Goal: Task Accomplishment & Management: Manage account settings

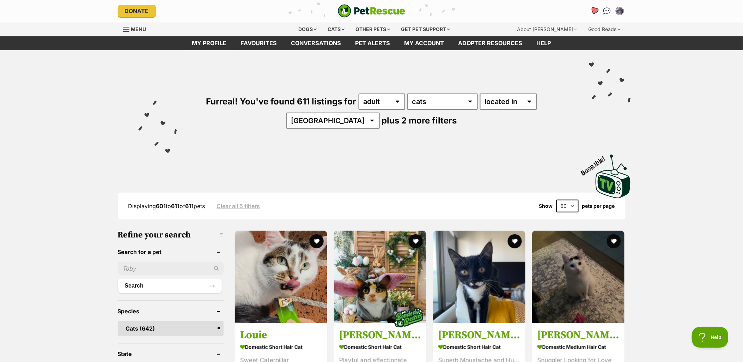
click at [591, 12] on icon "Favourites" at bounding box center [595, 10] width 10 height 9
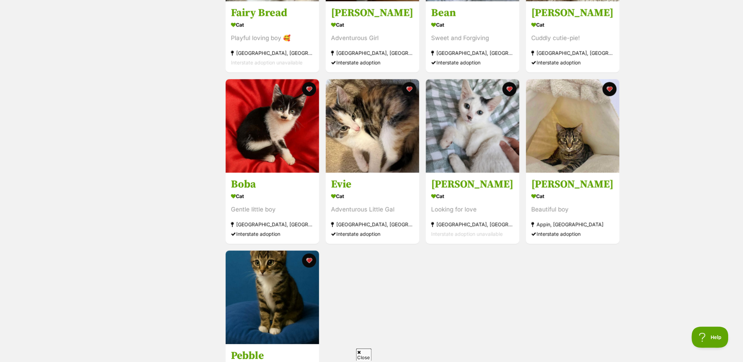
scroll to position [509, 0]
